Goal: Task Accomplishment & Management: Complete application form

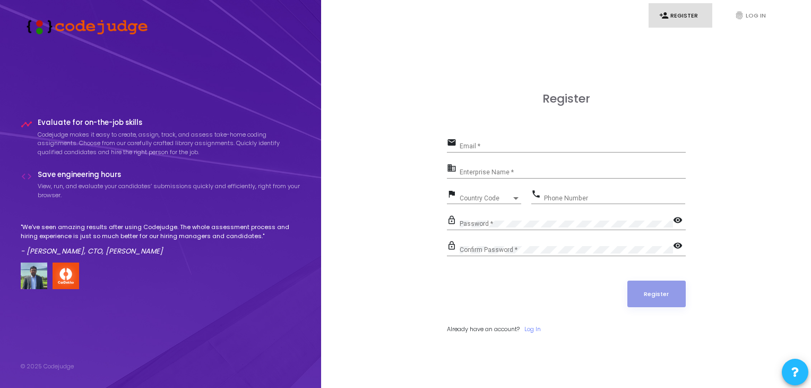
click at [516, 151] on div "Email *" at bounding box center [573, 143] width 226 height 16
type input "[EMAIL_ADDRESS][DOMAIN_NAME]"
type input "06364909448"
click at [510, 166] on div "Enterprise Name *" at bounding box center [573, 169] width 226 height 16
click at [486, 200] on span "Country Code" at bounding box center [479, 197] width 38 height 7
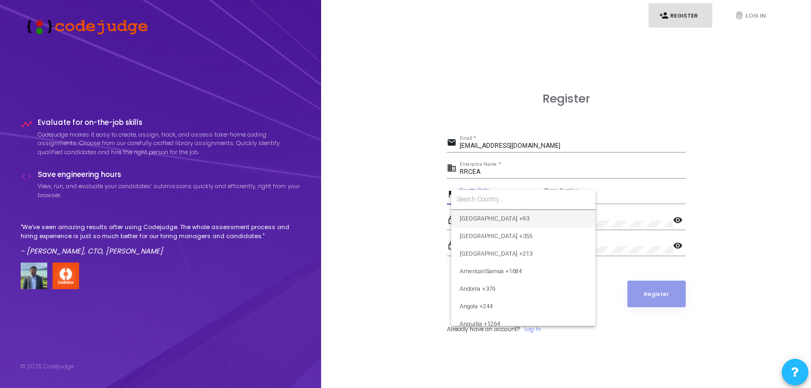
click at [507, 169] on div at bounding box center [405, 194] width 811 height 388
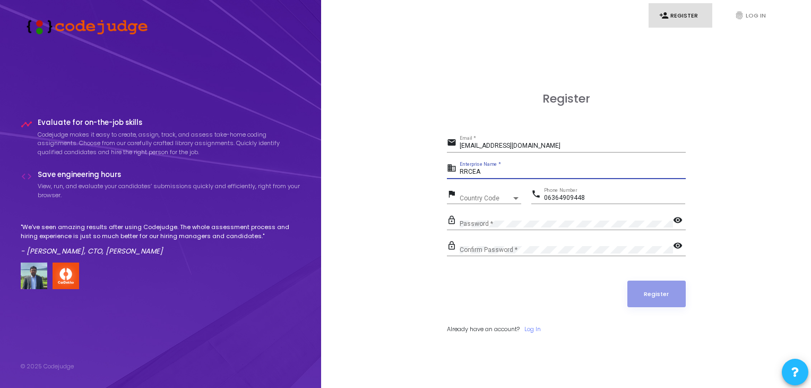
click at [492, 171] on input "RRCEA" at bounding box center [573, 171] width 226 height 7
type input "RRCE"
click at [469, 198] on span "Country Code" at bounding box center [479, 197] width 38 height 7
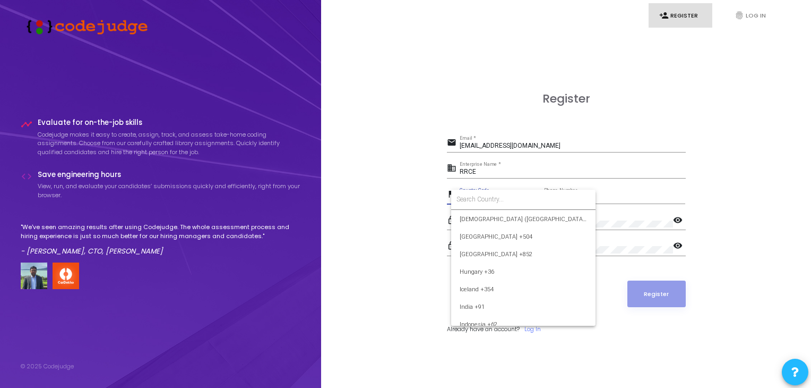
scroll to position [1635, 0]
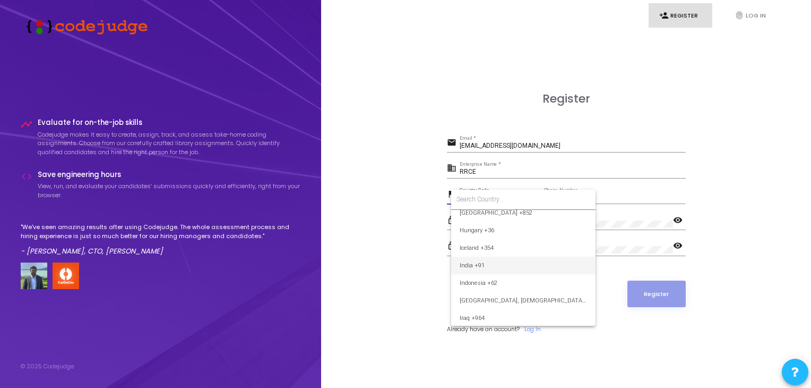
click at [493, 265] on span "India +91" at bounding box center [523, 265] width 127 height 18
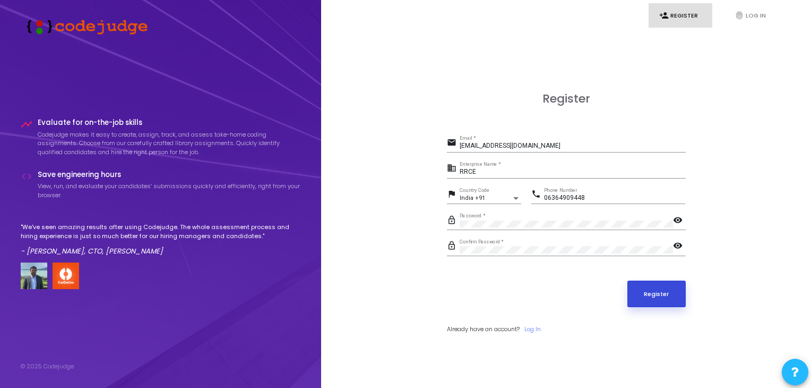
click at [663, 299] on button "Register" at bounding box center [657, 293] width 58 height 27
drag, startPoint x: 582, startPoint y: 148, endPoint x: 450, endPoint y: 150, distance: 132.2
click at [450, 150] on div "email [EMAIL_ADDRESS][DOMAIN_NAME] Email *" at bounding box center [566, 143] width 239 height 17
type input "[EMAIL_ADDRESS][DOMAIN_NAME]"
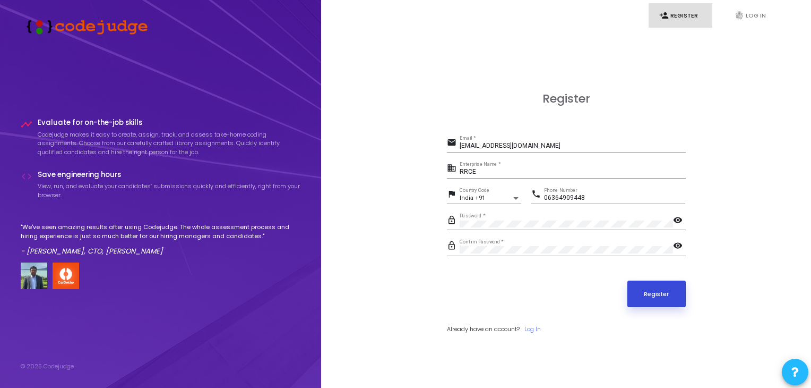
click at [666, 299] on button "Register" at bounding box center [657, 293] width 58 height 27
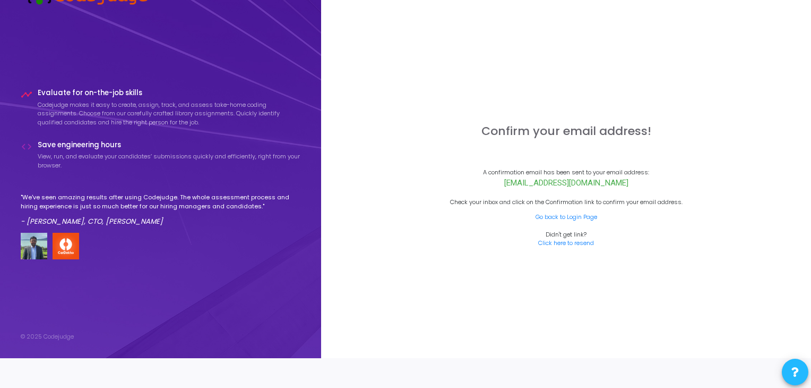
scroll to position [30, 0]
